Goal: Complete Application Form: Complete application form

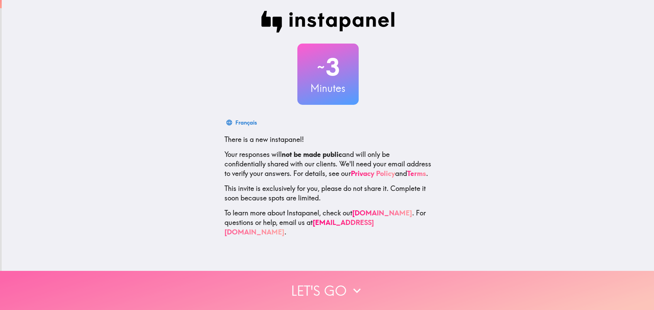
click at [334, 289] on button "Let's go" at bounding box center [327, 290] width 654 height 39
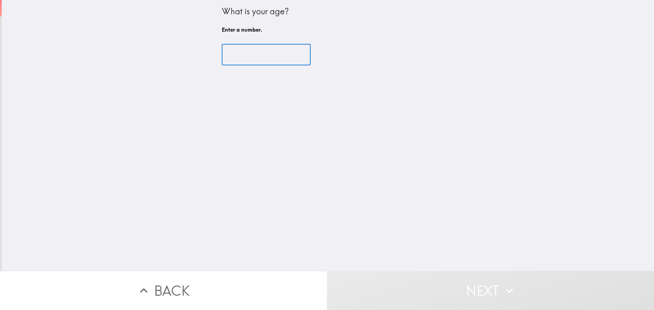
click at [273, 51] on input "number" at bounding box center [266, 54] width 89 height 21
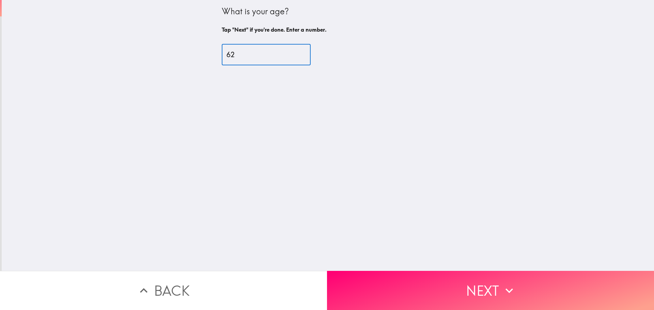
type input "62"
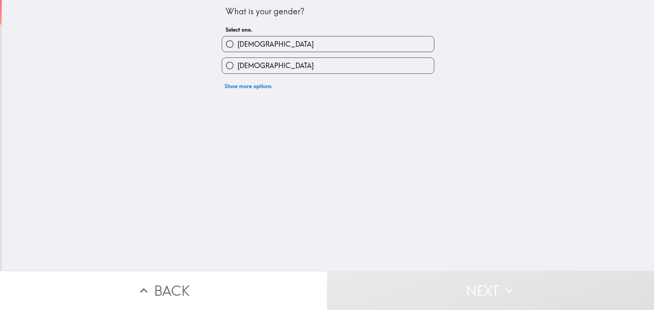
click at [273, 65] on label "[DEMOGRAPHIC_DATA]" at bounding box center [328, 65] width 212 height 15
click at [237, 65] on input "[DEMOGRAPHIC_DATA]" at bounding box center [229, 65] width 15 height 15
radio input "true"
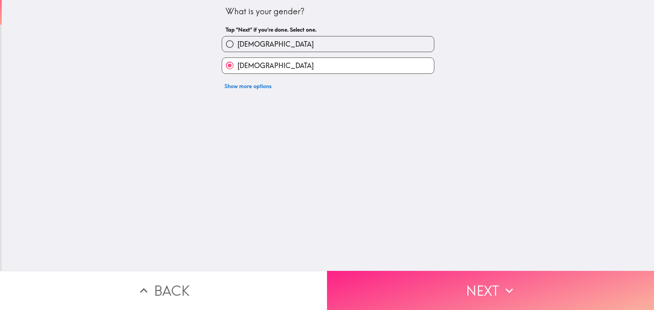
click at [377, 281] on button "Next" at bounding box center [490, 290] width 327 height 39
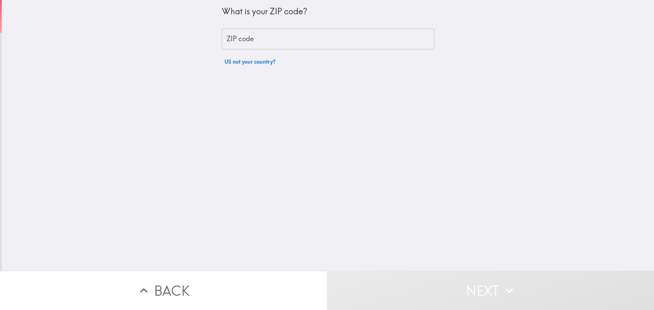
click at [238, 42] on input "ZIP code" at bounding box center [328, 39] width 213 height 21
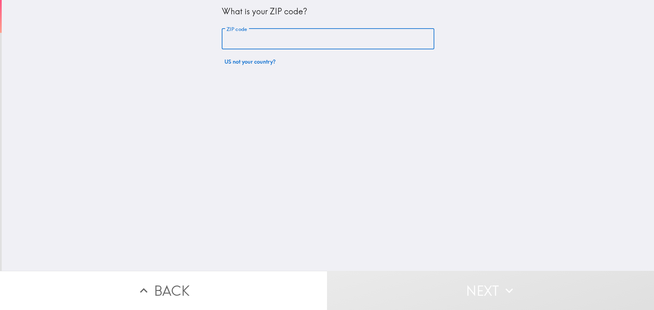
type input "77084"
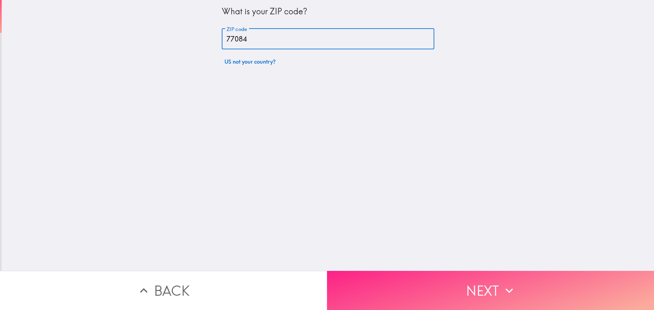
click at [463, 286] on button "Next" at bounding box center [490, 290] width 327 height 39
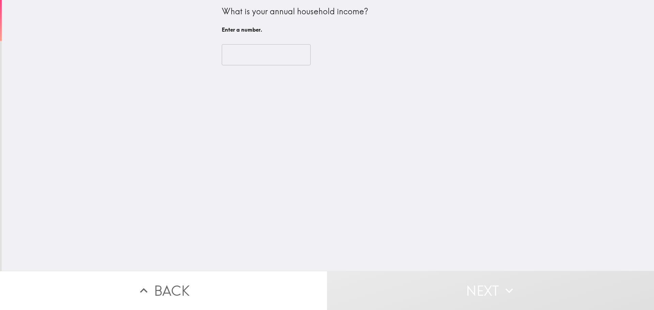
click at [275, 67] on div "​" at bounding box center [328, 54] width 213 height 37
click at [268, 51] on input "number" at bounding box center [266, 54] width 89 height 21
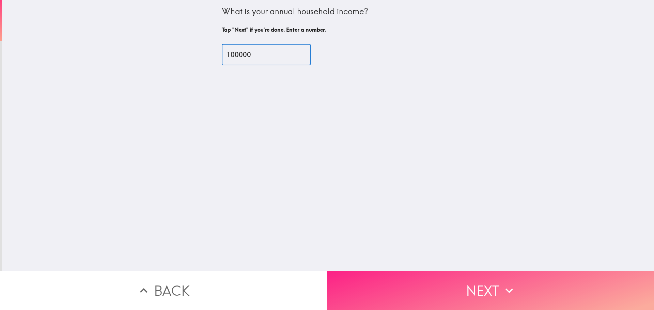
type input "100000"
click at [439, 295] on button "Next" at bounding box center [490, 290] width 327 height 39
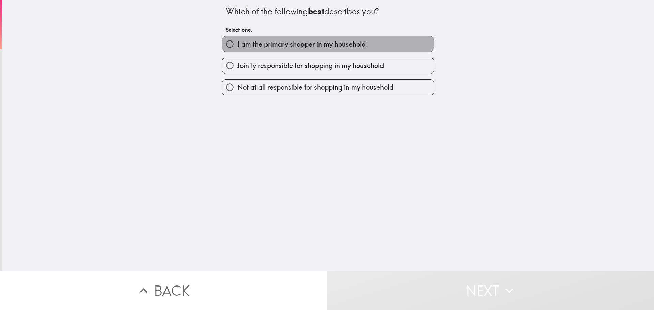
click at [291, 48] on span "I am the primary shopper in my household" at bounding box center [301, 45] width 128 height 10
click at [237, 48] on input "I am the primary shopper in my household" at bounding box center [229, 43] width 15 height 15
radio input "true"
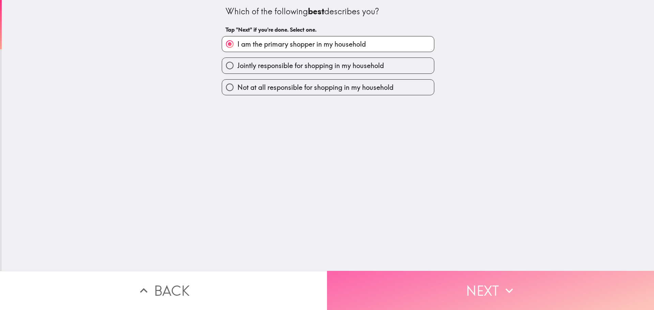
click at [440, 289] on button "Next" at bounding box center [490, 290] width 327 height 39
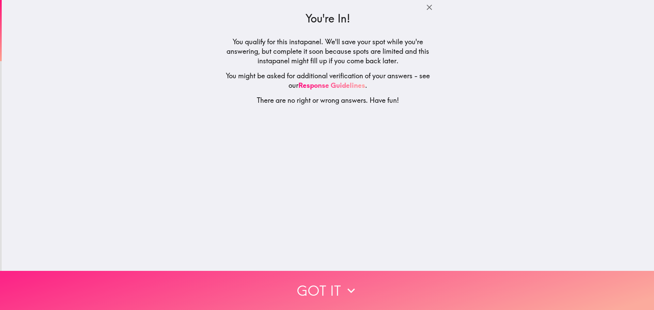
click at [413, 273] on button "Got it" at bounding box center [327, 290] width 654 height 39
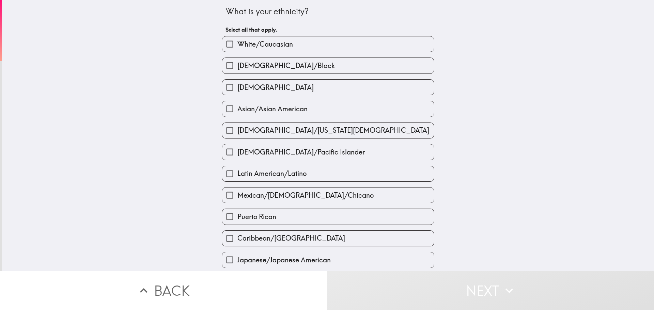
click at [279, 41] on span "White/Caucasian" at bounding box center [265, 45] width 56 height 10
click at [237, 41] on input "White/Caucasian" at bounding box center [229, 43] width 15 height 15
checkbox input "true"
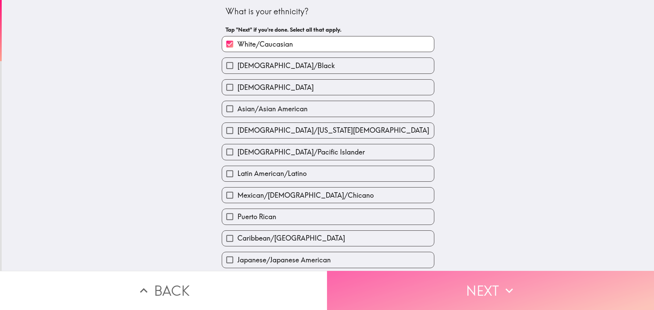
click at [404, 278] on button "Next" at bounding box center [490, 290] width 327 height 39
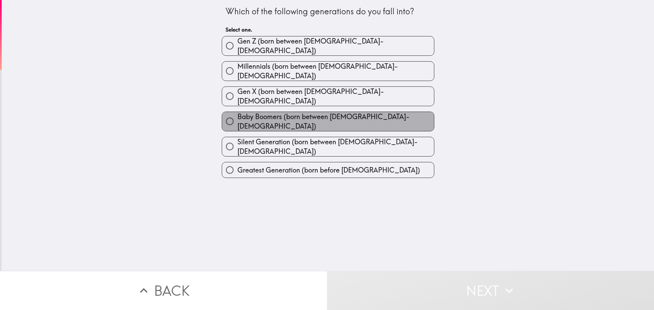
click at [324, 112] on span "Baby Boomers (born between [DEMOGRAPHIC_DATA]-[DEMOGRAPHIC_DATA])" at bounding box center [335, 121] width 197 height 19
click at [237, 114] on input "Baby Boomers (born between [DEMOGRAPHIC_DATA]-[DEMOGRAPHIC_DATA])" at bounding box center [229, 121] width 15 height 15
radio input "true"
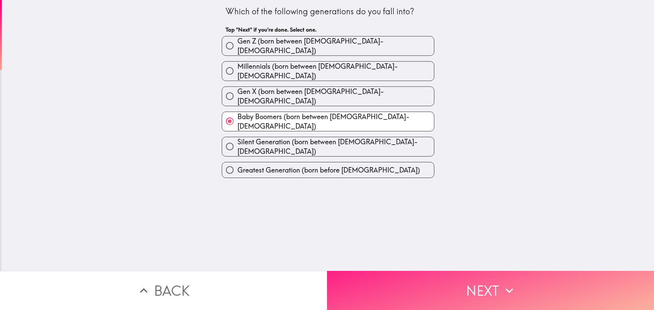
click at [407, 278] on button "Next" at bounding box center [490, 290] width 327 height 39
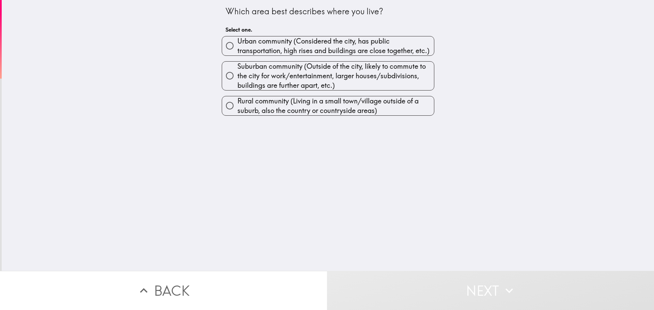
click at [298, 69] on span "Suburban community (Outside of the city, likely to commute to the city for work…" at bounding box center [335, 76] width 197 height 29
click at [237, 69] on input "Suburban community (Outside of the city, likely to commute to the city for work…" at bounding box center [229, 75] width 15 height 15
radio input "true"
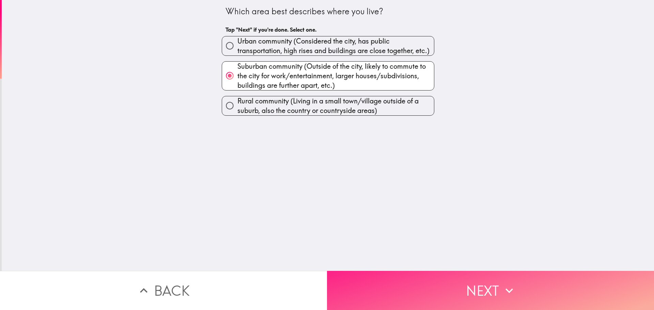
click at [442, 295] on button "Next" at bounding box center [490, 290] width 327 height 39
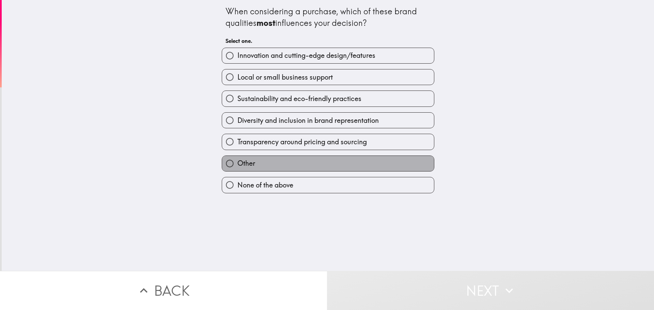
click at [298, 161] on label "Other" at bounding box center [328, 163] width 212 height 15
click at [237, 161] on input "Other" at bounding box center [229, 163] width 15 height 15
radio input "true"
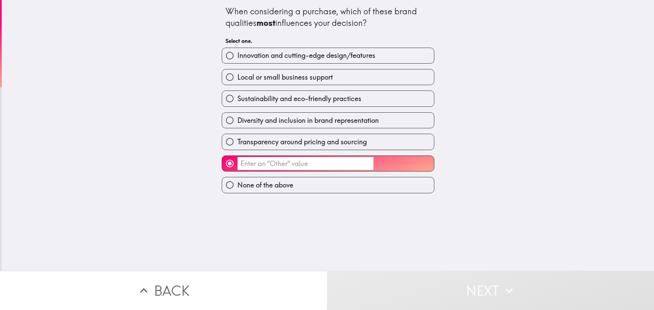
click at [277, 187] on span "None of the above" at bounding box center [265, 186] width 56 height 10
click at [237, 187] on input "None of the above" at bounding box center [229, 184] width 15 height 15
radio input "true"
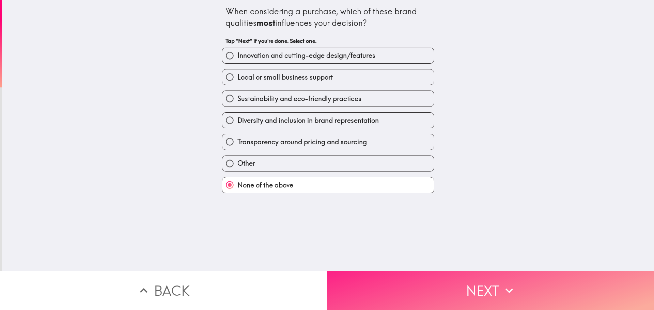
click at [372, 281] on button "Next" at bounding box center [490, 290] width 327 height 39
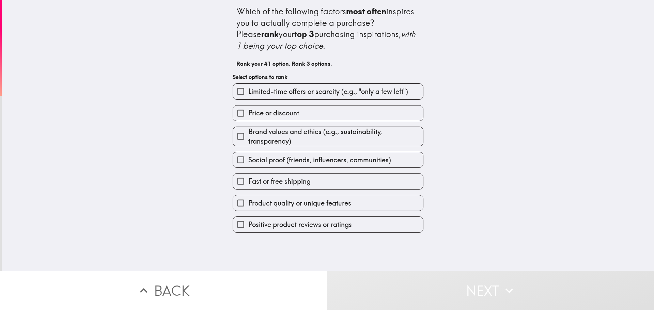
click at [296, 223] on span "Positive product reviews or ratings" at bounding box center [300, 225] width 104 height 10
click at [248, 223] on input "Positive product reviews or ratings" at bounding box center [240, 224] width 15 height 15
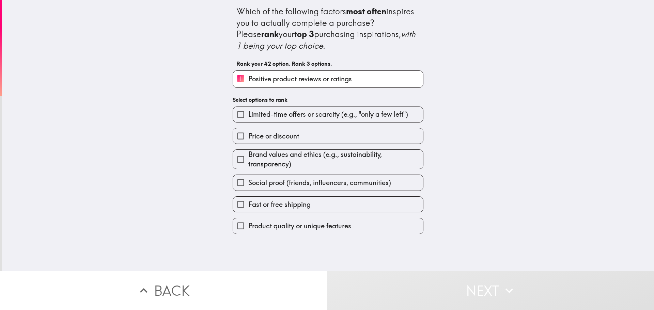
click at [310, 205] on label "Fast or free shipping" at bounding box center [328, 204] width 190 height 15
click at [248, 205] on input "Fast or free shipping" at bounding box center [240, 204] width 15 height 15
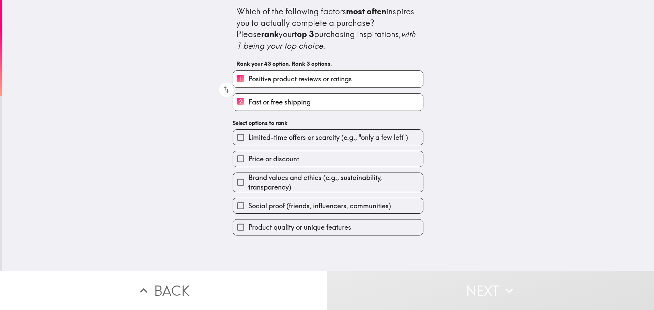
click at [299, 225] on span "Product quality or unique features" at bounding box center [299, 228] width 103 height 10
click at [248, 225] on input "Product quality or unique features" at bounding box center [240, 227] width 15 height 15
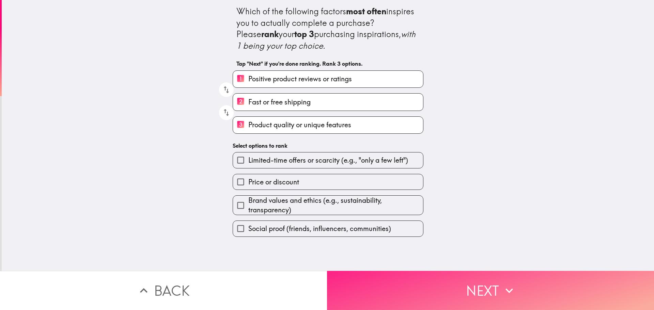
click at [359, 283] on button "Next" at bounding box center [490, 290] width 327 height 39
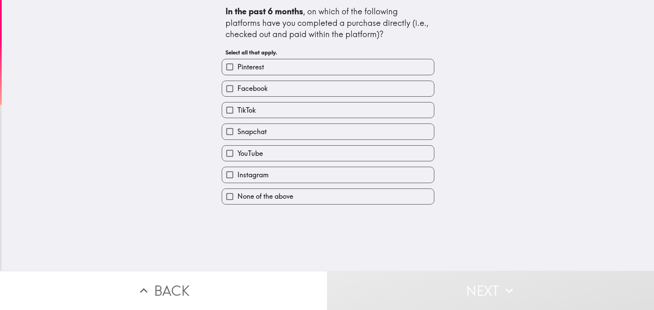
click at [267, 194] on span "None of the above" at bounding box center [265, 197] width 56 height 10
click at [237, 194] on input "None of the above" at bounding box center [229, 196] width 15 height 15
checkbox input "true"
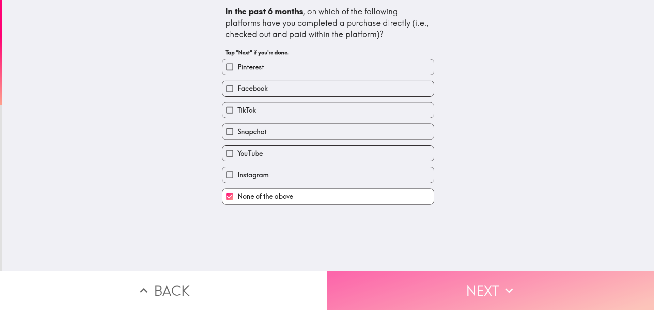
click at [403, 287] on button "Next" at bounding box center [490, 290] width 327 height 39
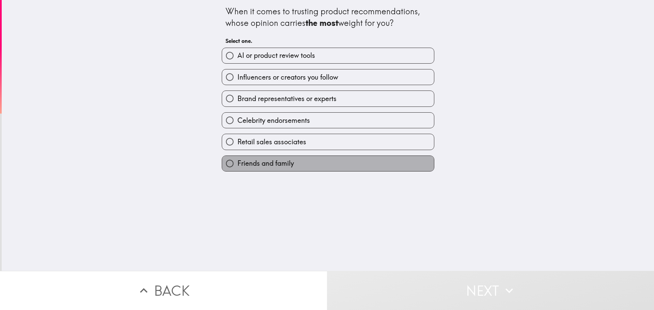
click at [294, 165] on label "Friends and family" at bounding box center [328, 163] width 212 height 15
click at [237, 165] on input "Friends and family" at bounding box center [229, 163] width 15 height 15
radio input "true"
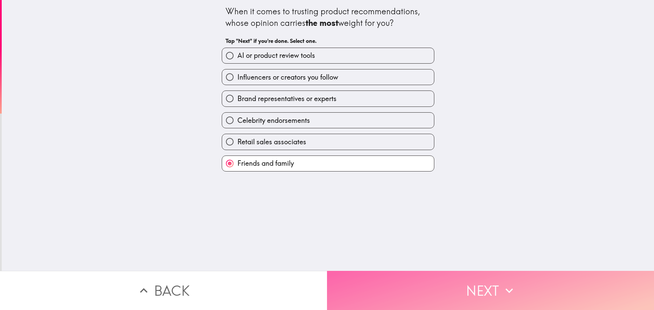
click at [406, 283] on button "Next" at bounding box center [490, 290] width 327 height 39
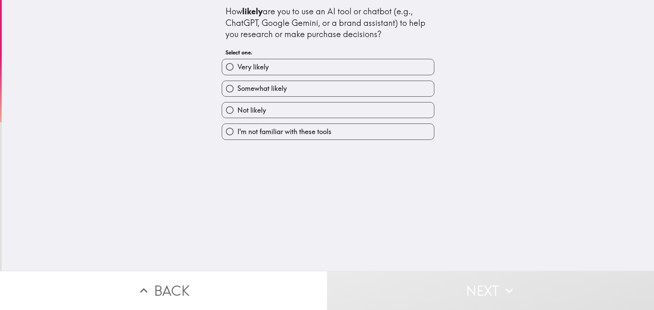
click at [292, 113] on label "Not likely" at bounding box center [328, 110] width 212 height 15
click at [237, 113] on input "Not likely" at bounding box center [229, 110] width 15 height 15
radio input "true"
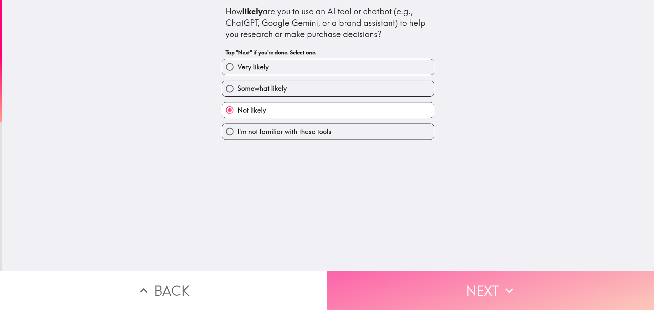
click at [400, 278] on button "Next" at bounding box center [490, 290] width 327 height 39
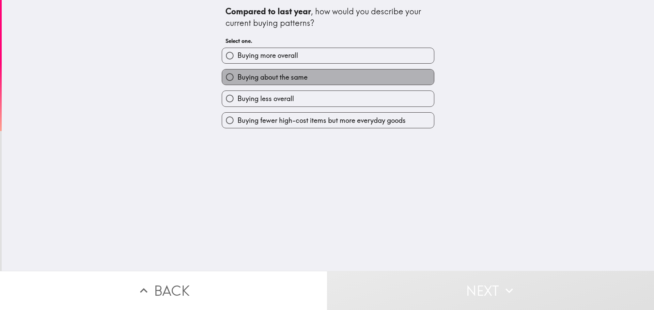
click at [294, 84] on label "Buying about the same" at bounding box center [328, 76] width 212 height 15
click at [237, 84] on input "Buying about the same" at bounding box center [229, 76] width 15 height 15
radio input "true"
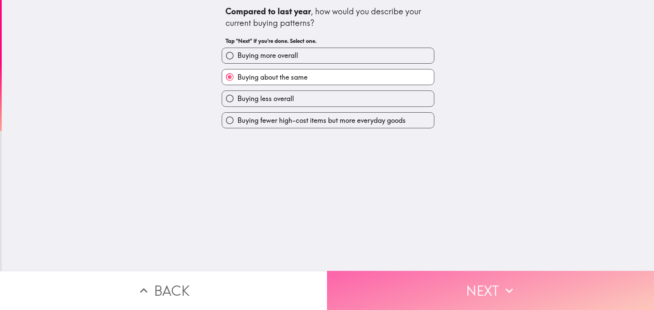
click at [376, 271] on button "Next" at bounding box center [490, 290] width 327 height 39
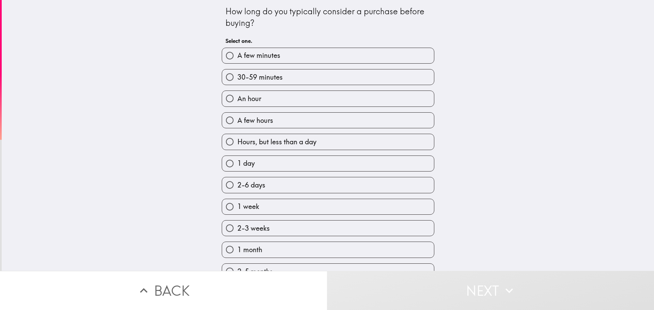
click at [264, 55] on span "A few minutes" at bounding box center [258, 56] width 43 height 10
click at [237, 55] on input "A few minutes" at bounding box center [229, 55] width 15 height 15
radio input "true"
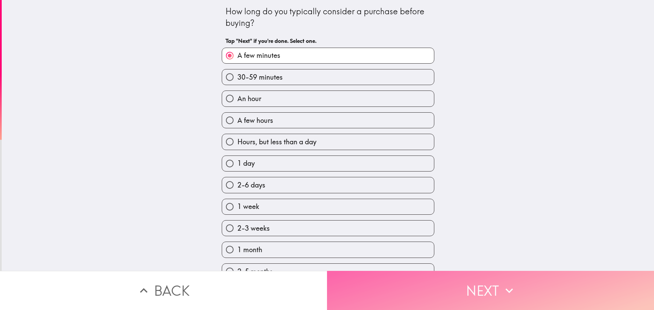
click at [383, 278] on button "Next" at bounding box center [490, 290] width 327 height 39
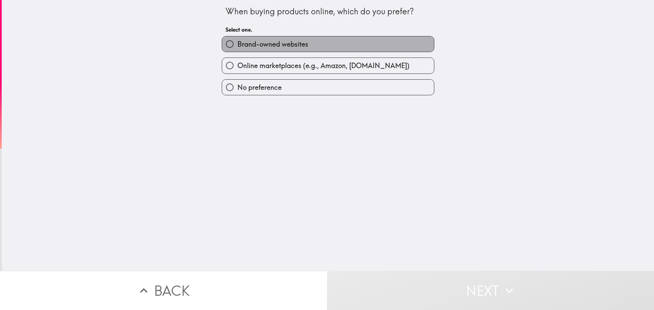
click at [295, 45] on span "Brand-owned websites" at bounding box center [272, 45] width 71 height 10
click at [237, 45] on input "Brand-owned websites" at bounding box center [229, 43] width 15 height 15
radio input "true"
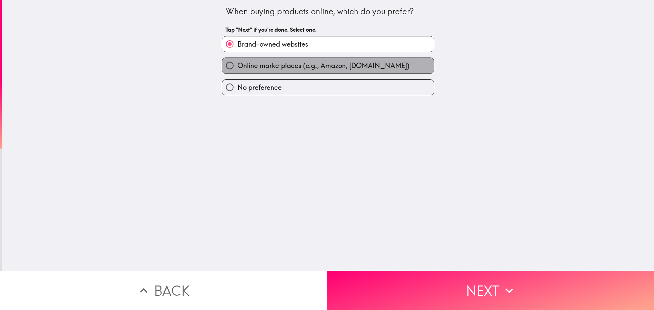
click at [297, 71] on label "Online marketplaces (e.g., Amazon, [DOMAIN_NAME])" at bounding box center [328, 65] width 212 height 15
click at [237, 71] on input "Online marketplaces (e.g., Amazon, [DOMAIN_NAME])" at bounding box center [229, 65] width 15 height 15
radio input "true"
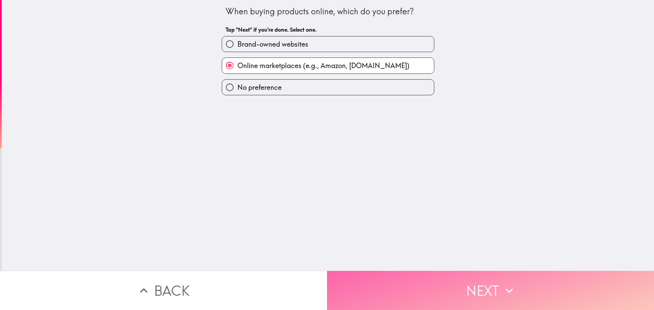
click at [412, 271] on button "Next" at bounding box center [490, 290] width 327 height 39
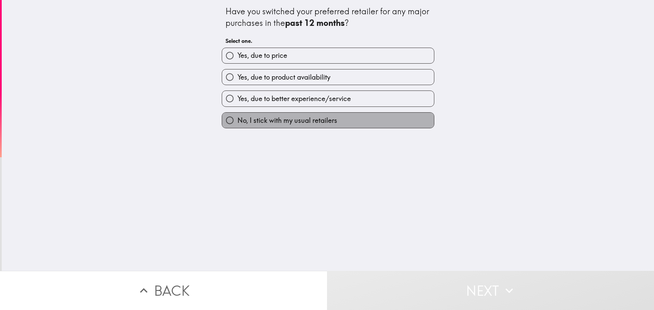
click at [277, 121] on span "No, I stick with my usual retailers" at bounding box center [287, 121] width 100 height 10
click at [237, 121] on input "No, I stick with my usual retailers" at bounding box center [229, 120] width 15 height 15
radio input "true"
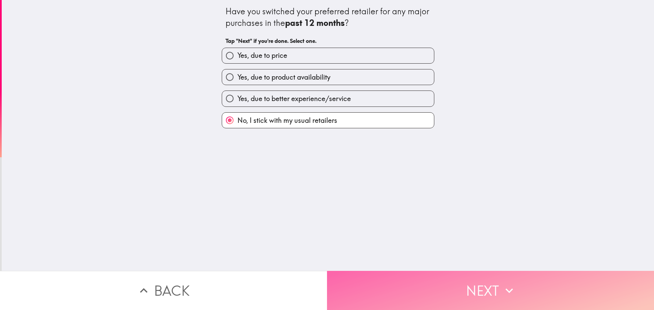
click at [403, 295] on button "Next" at bounding box center [490, 290] width 327 height 39
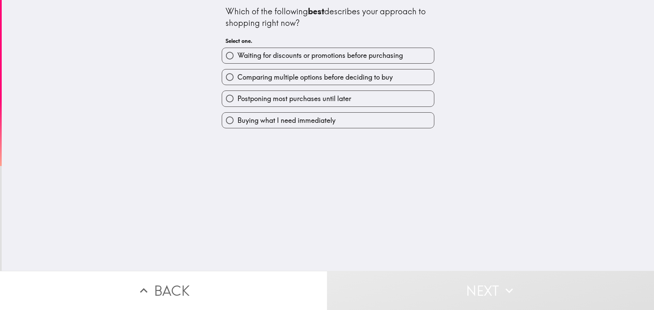
click at [291, 103] on span "Postponing most purchases until later" at bounding box center [294, 99] width 114 height 10
click at [237, 103] on input "Postponing most purchases until later" at bounding box center [229, 98] width 15 height 15
radio input "true"
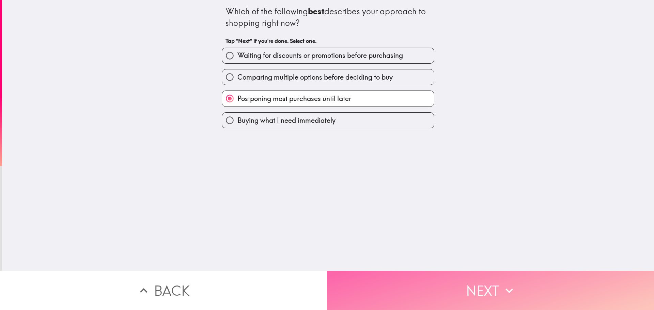
click at [427, 280] on button "Next" at bounding box center [490, 290] width 327 height 39
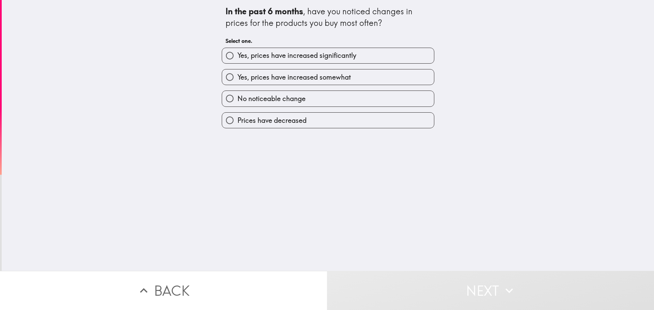
click at [304, 94] on label "No noticeable change" at bounding box center [328, 98] width 212 height 15
click at [237, 94] on input "No noticeable change" at bounding box center [229, 98] width 15 height 15
radio input "true"
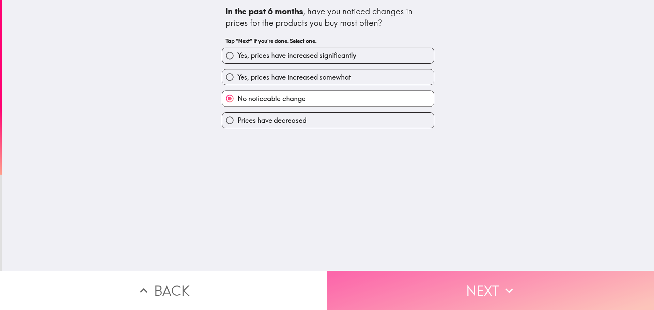
click at [441, 283] on button "Next" at bounding box center [490, 290] width 327 height 39
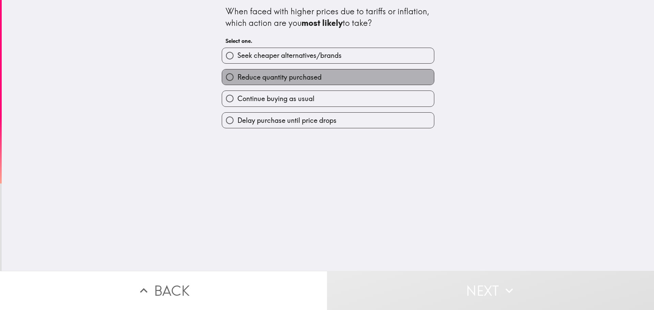
click at [301, 76] on span "Reduce quantity purchased" at bounding box center [279, 78] width 84 height 10
click at [237, 76] on input "Reduce quantity purchased" at bounding box center [229, 76] width 15 height 15
radio input "true"
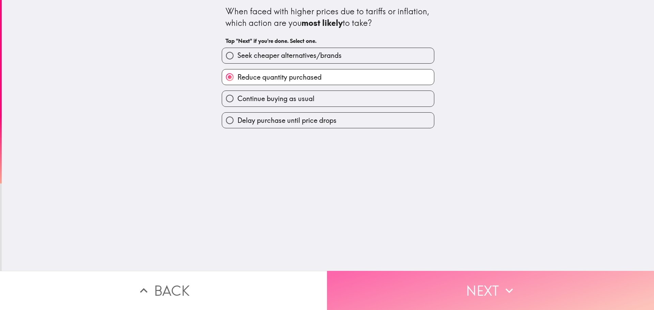
click at [454, 293] on button "Next" at bounding box center [490, 290] width 327 height 39
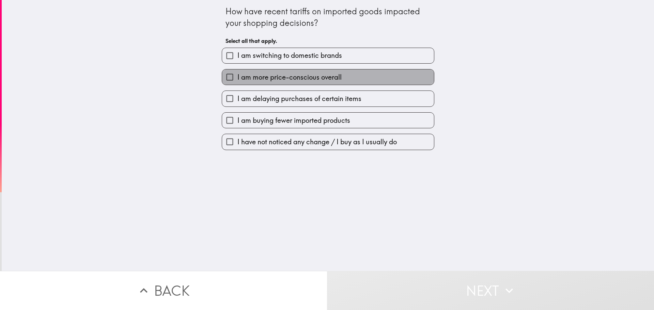
click at [297, 75] on span "I am more price-conscious overall" at bounding box center [289, 78] width 104 height 10
click at [237, 75] on input "I am more price-conscious overall" at bounding box center [229, 76] width 15 height 15
checkbox input "true"
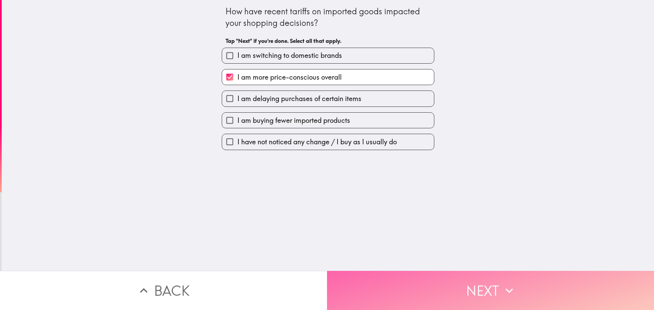
click at [431, 279] on button "Next" at bounding box center [490, 290] width 327 height 39
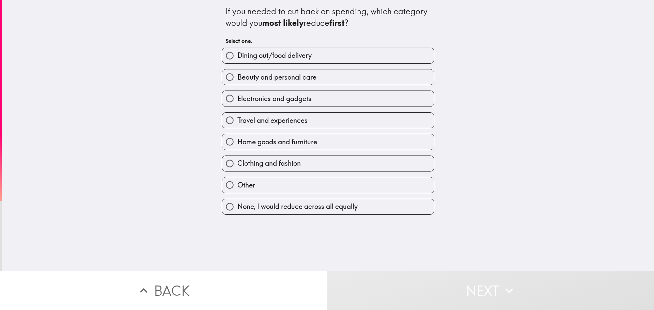
click at [292, 121] on span "Travel and experiences" at bounding box center [272, 121] width 70 height 10
click at [237, 121] on input "Travel and experiences" at bounding box center [229, 120] width 15 height 15
radio input "true"
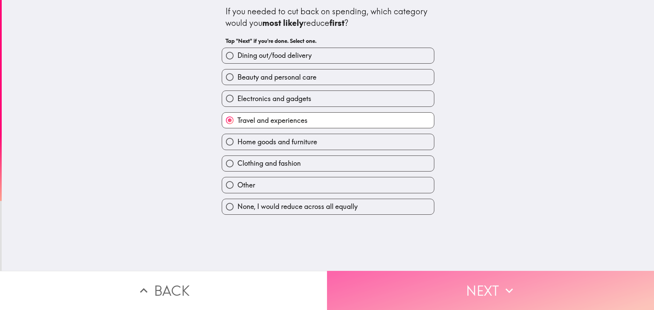
click at [362, 280] on button "Next" at bounding box center [490, 290] width 327 height 39
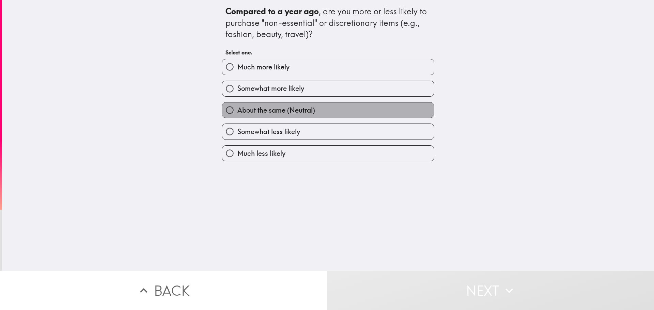
click at [282, 113] on span "About the same (Neutral)" at bounding box center [276, 111] width 78 height 10
click at [237, 113] on input "About the same (Neutral)" at bounding box center [229, 110] width 15 height 15
radio input "true"
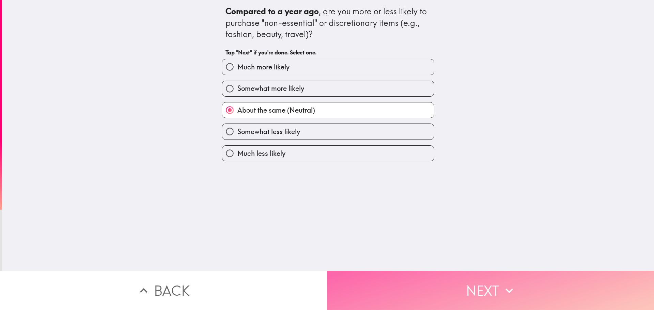
click at [405, 286] on button "Next" at bounding box center [490, 290] width 327 height 39
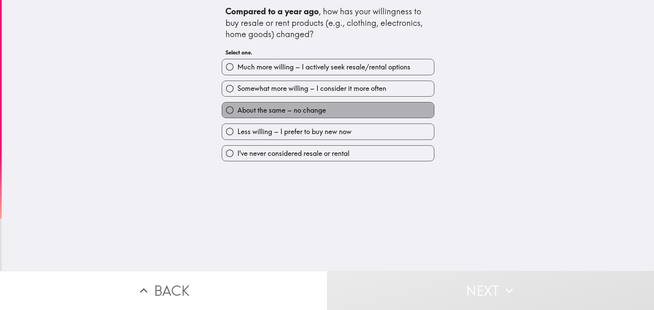
click at [293, 110] on span "About the same – no change" at bounding box center [281, 111] width 89 height 10
click at [237, 110] on input "About the same – no change" at bounding box center [229, 110] width 15 height 15
radio input "true"
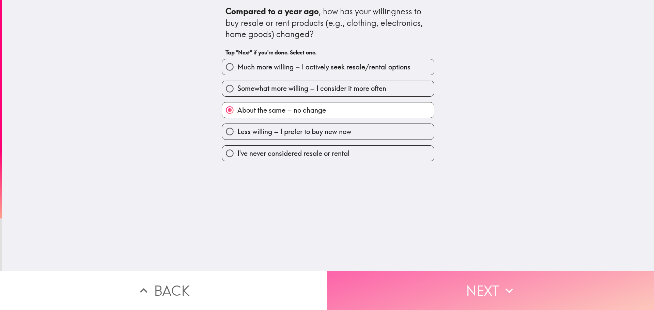
click at [409, 277] on button "Next" at bounding box center [490, 290] width 327 height 39
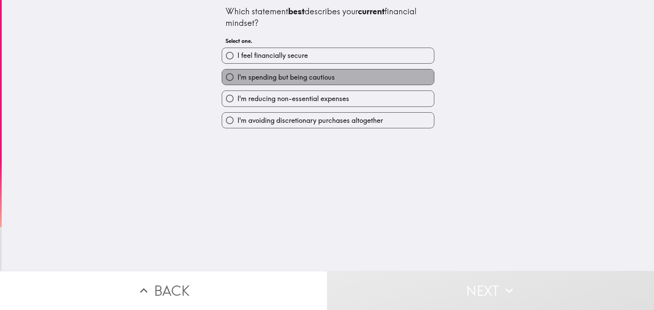
drag, startPoint x: 284, startPoint y: 82, endPoint x: 314, endPoint y: 106, distance: 38.0
click at [284, 82] on label "I'm spending but being cautious" at bounding box center [328, 76] width 212 height 15
click at [237, 82] on input "I'm spending but being cautious" at bounding box center [229, 76] width 15 height 15
radio input "true"
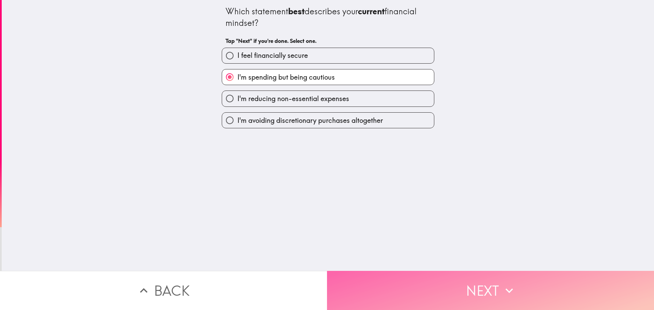
click at [432, 286] on button "Next" at bounding box center [490, 290] width 327 height 39
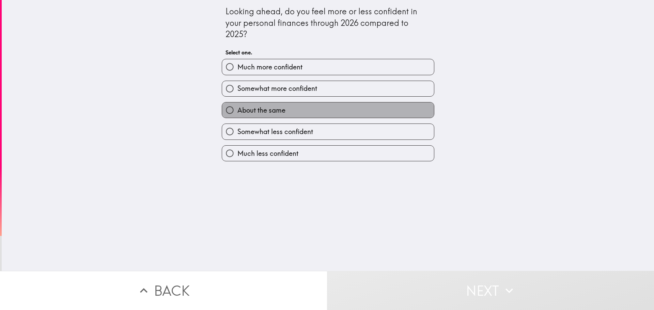
click at [295, 108] on label "About the same" at bounding box center [328, 110] width 212 height 15
click at [237, 108] on input "About the same" at bounding box center [229, 110] width 15 height 15
radio input "true"
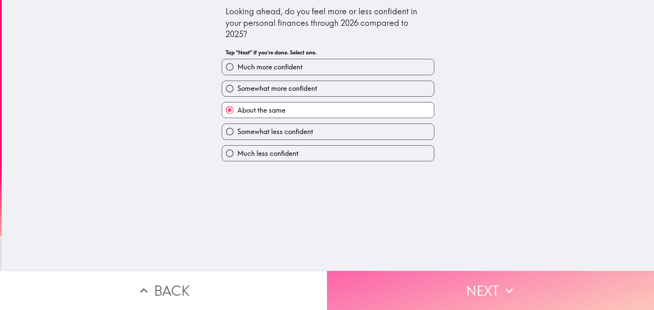
click at [414, 284] on button "Next" at bounding box center [490, 290] width 327 height 39
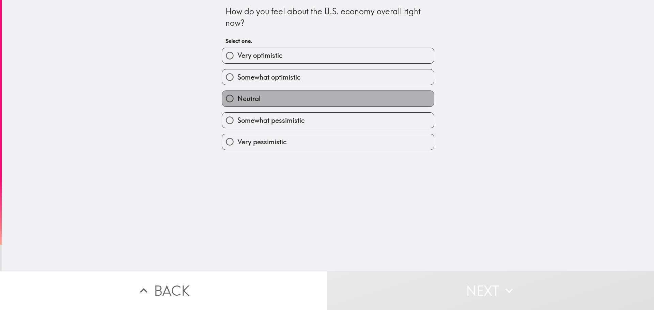
click at [280, 101] on label "Neutral" at bounding box center [328, 98] width 212 height 15
click at [237, 101] on input "Neutral" at bounding box center [229, 98] width 15 height 15
radio input "true"
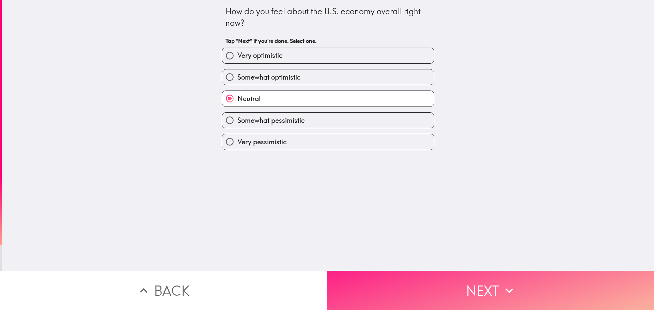
click at [401, 284] on button "Next" at bounding box center [490, 290] width 327 height 39
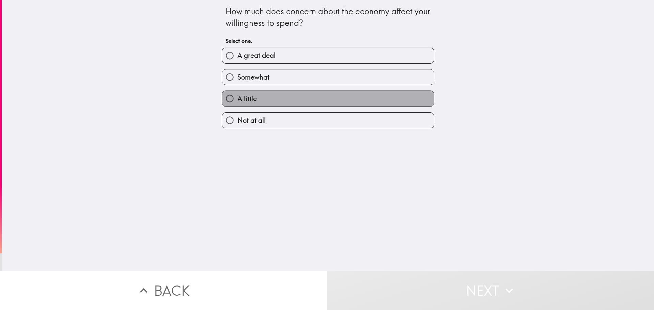
click at [295, 97] on label "A little" at bounding box center [328, 98] width 212 height 15
click at [237, 97] on input "A little" at bounding box center [229, 98] width 15 height 15
radio input "true"
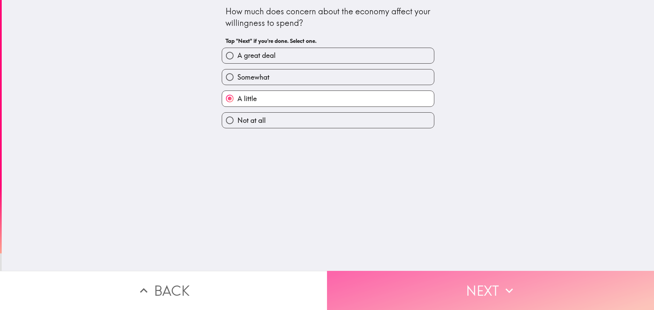
click at [379, 271] on button "Next" at bounding box center [490, 290] width 327 height 39
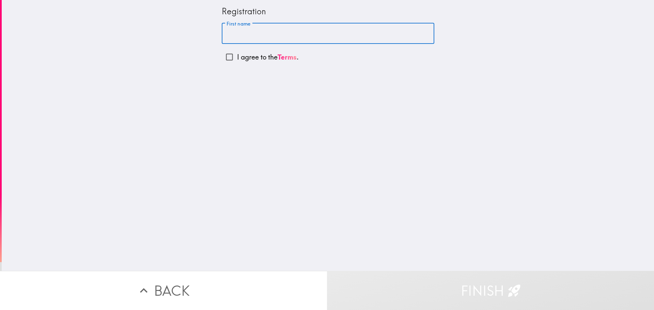
click at [245, 37] on input "First name" at bounding box center [328, 33] width 213 height 21
type input "[PERSON_NAME]"
drag, startPoint x: 224, startPoint y: 55, endPoint x: 250, endPoint y: 67, distance: 28.0
click at [226, 55] on input "I agree to the Terms ." at bounding box center [229, 56] width 15 height 15
checkbox input "true"
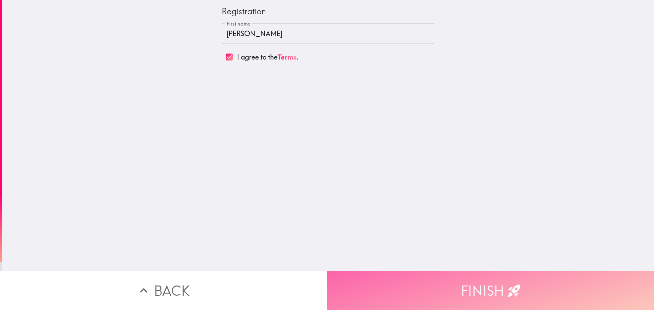
click at [422, 294] on button "Finish" at bounding box center [490, 290] width 327 height 39
